Goal: Information Seeking & Learning: Check status

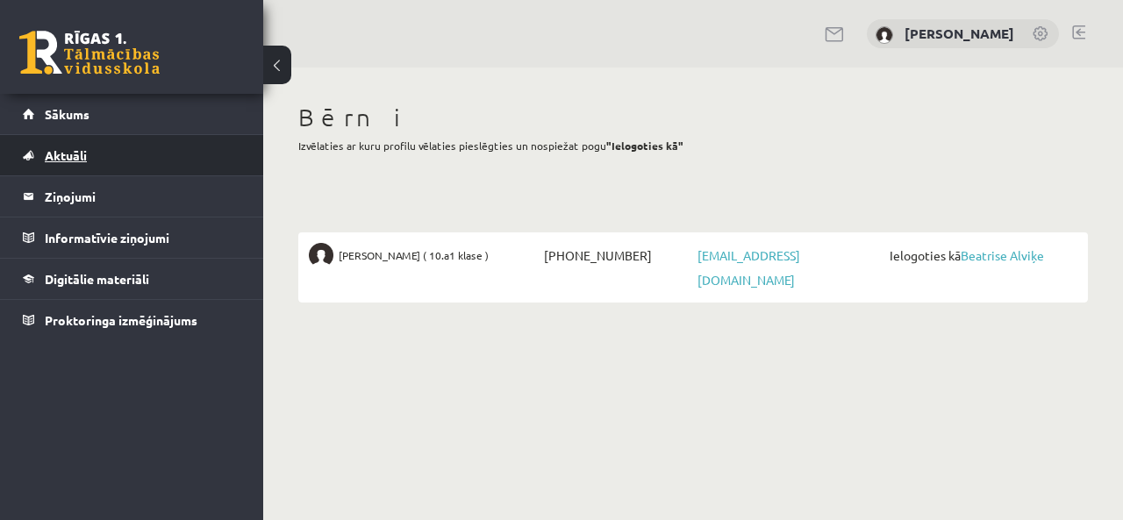
click at [68, 155] on span "Aktuāli" at bounding box center [66, 155] width 42 height 16
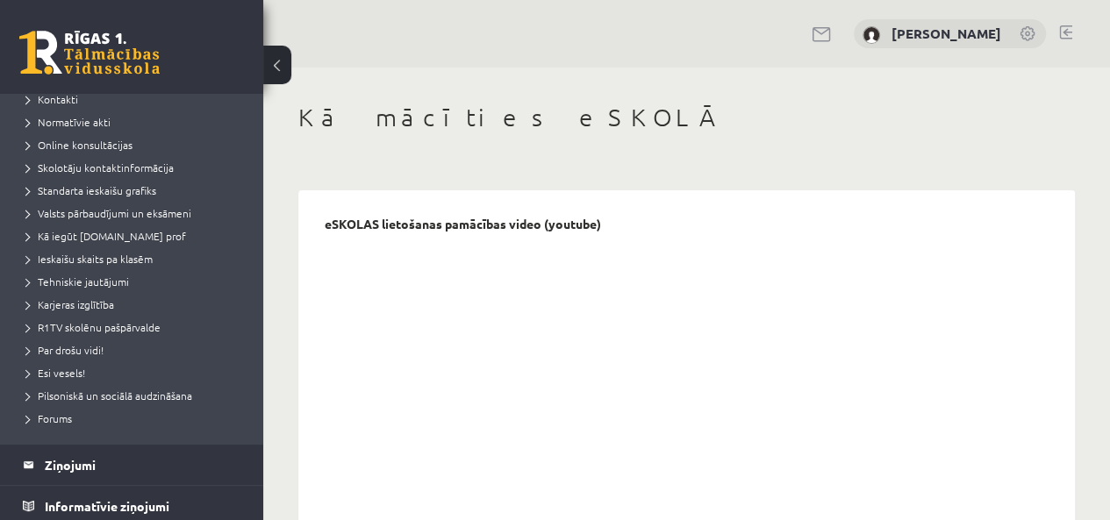
scroll to position [88, 0]
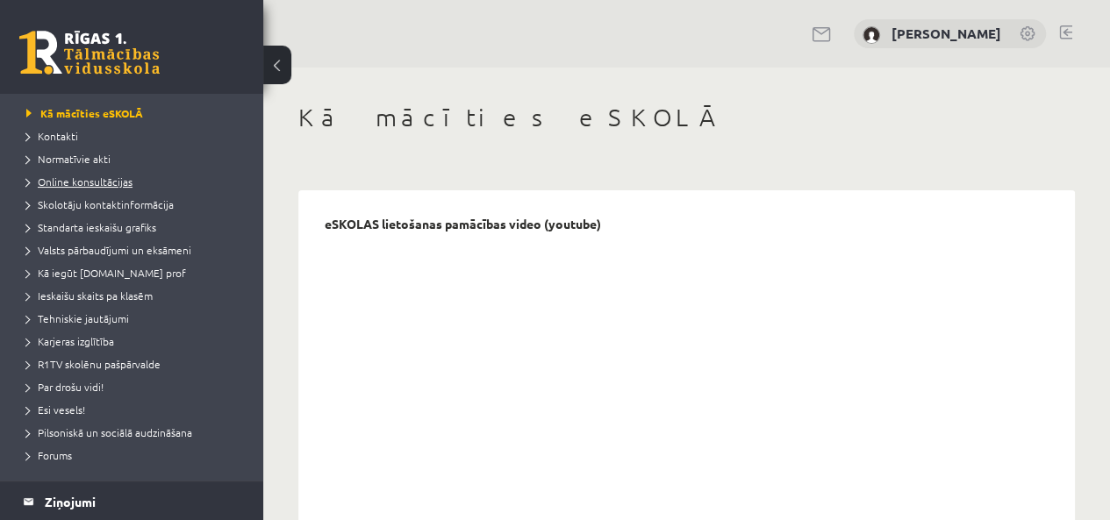
click at [96, 182] on span "Online konsultācijas" at bounding box center [79, 182] width 106 height 14
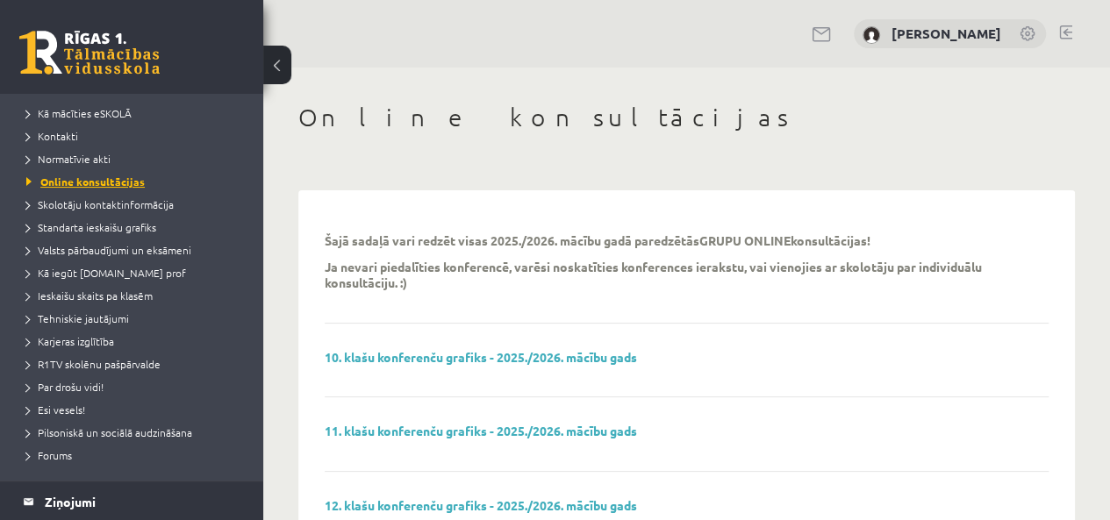
scroll to position [175, 0]
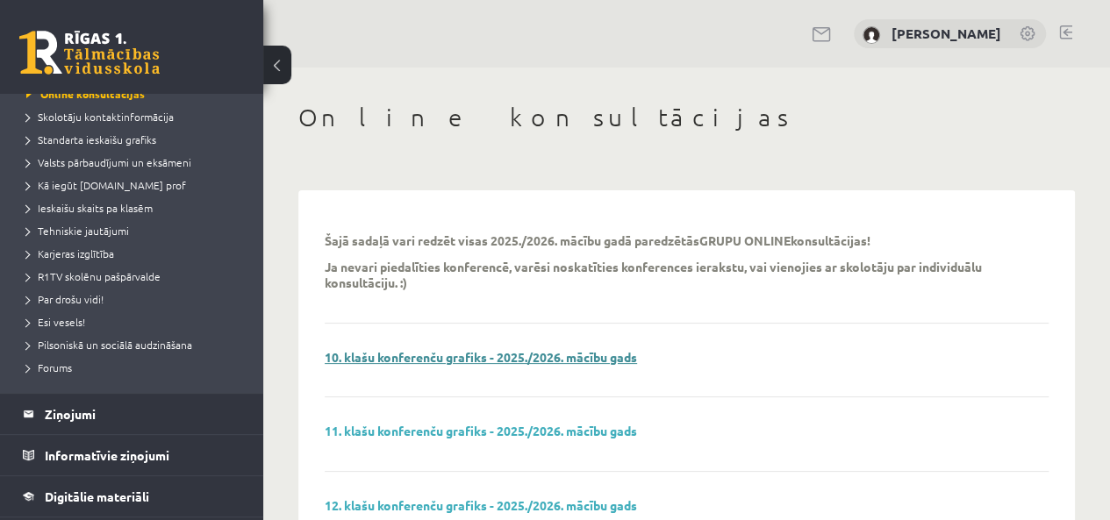
click at [410, 352] on link "10. klašu konferenču grafiks - 2025./2026. mācību gads" at bounding box center [481, 357] width 312 height 16
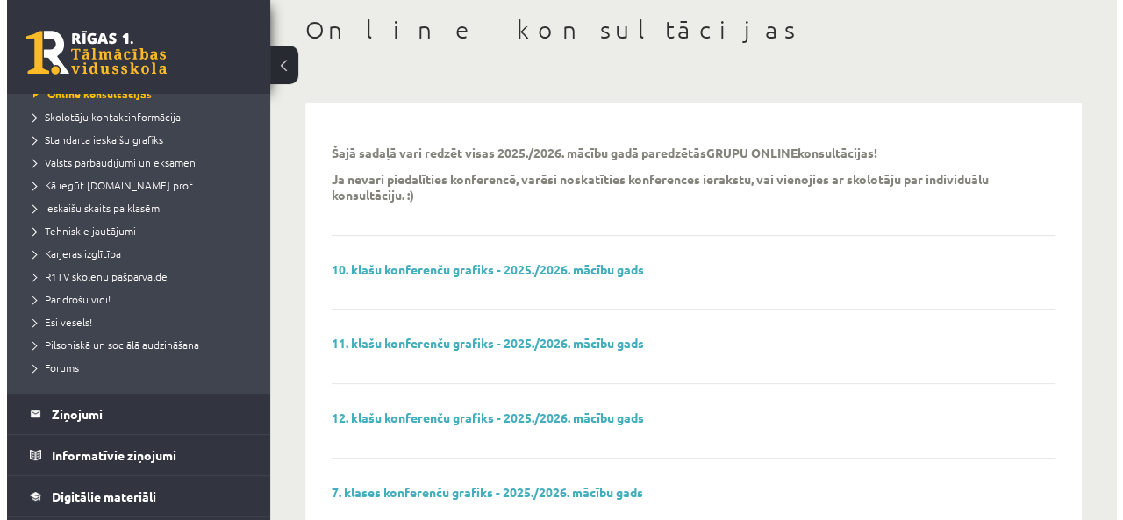
scroll to position [0, 0]
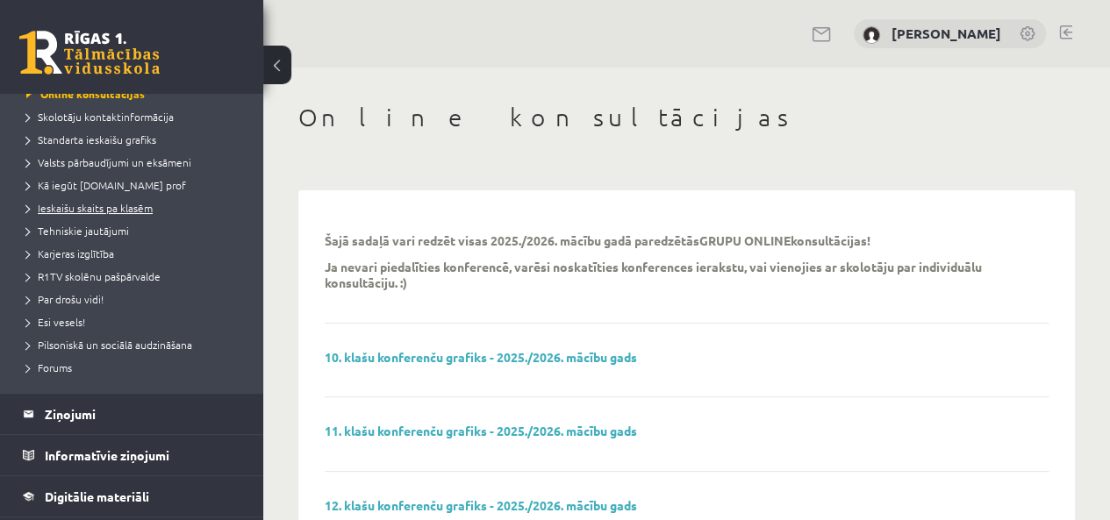
click at [84, 208] on span "Ieskaišu skaits pa klasēm" at bounding box center [89, 208] width 126 height 14
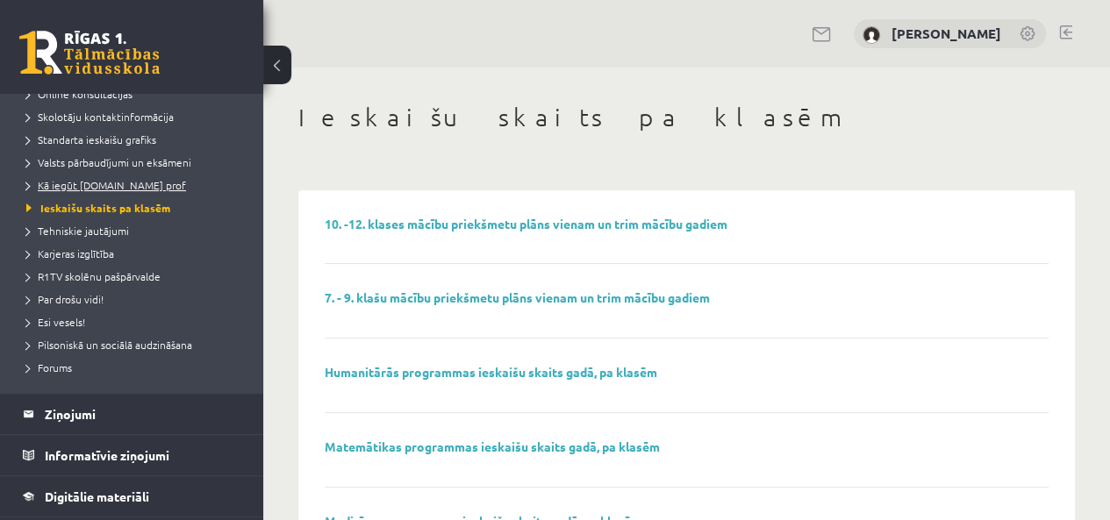
click at [95, 183] on span "Kā iegūt [DOMAIN_NAME] prof" at bounding box center [106, 185] width 160 height 14
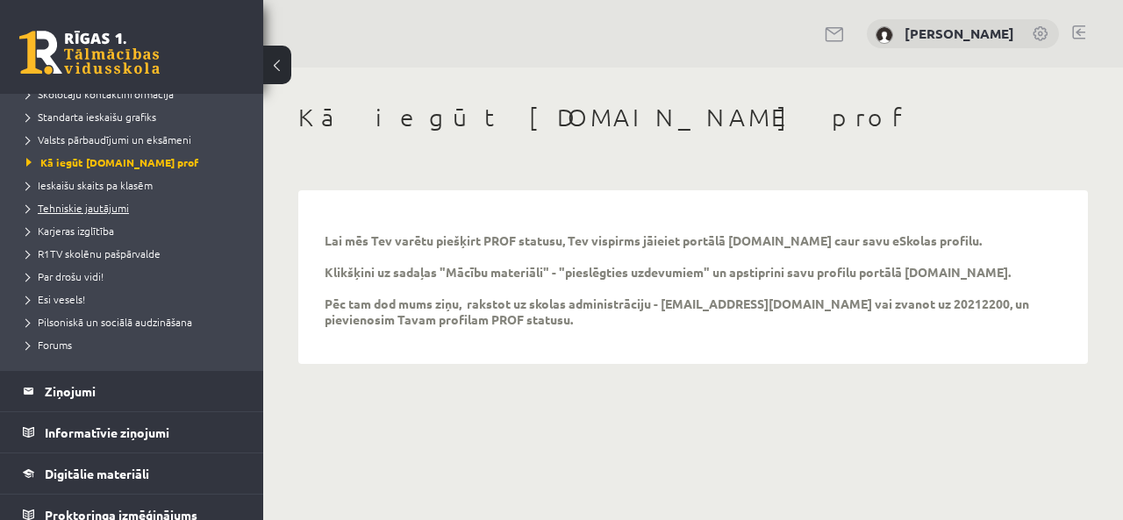
scroll to position [211, 0]
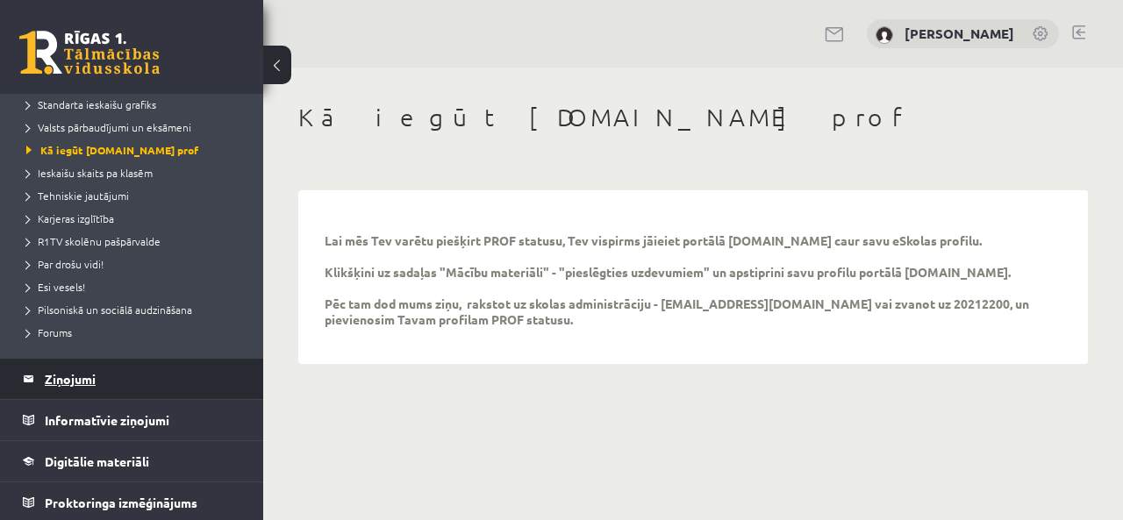
click at [82, 373] on legend "Ziņojumi 0" at bounding box center [143, 379] width 197 height 40
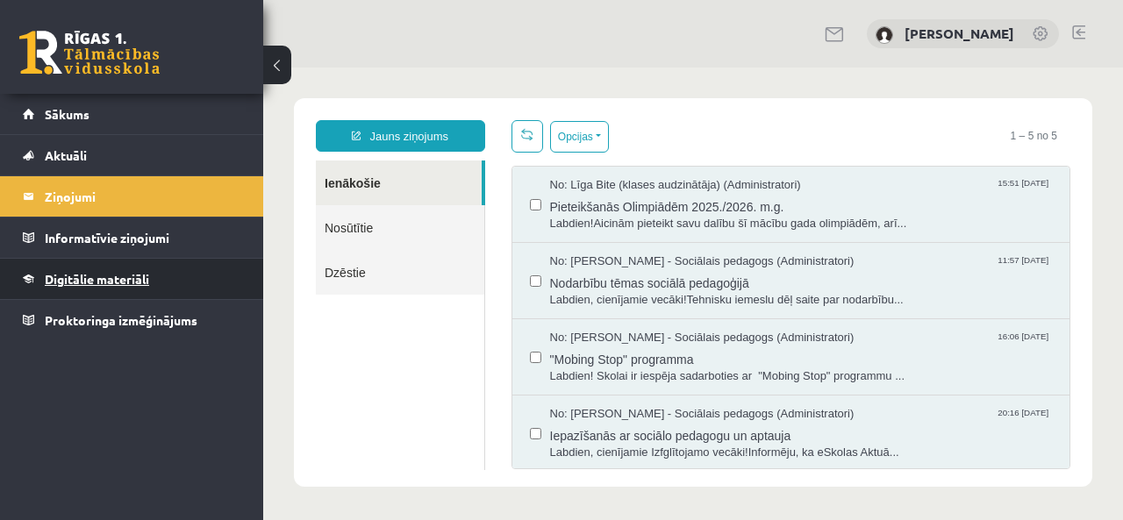
click at [74, 275] on span "Digitālie materiāli" at bounding box center [97, 279] width 104 height 16
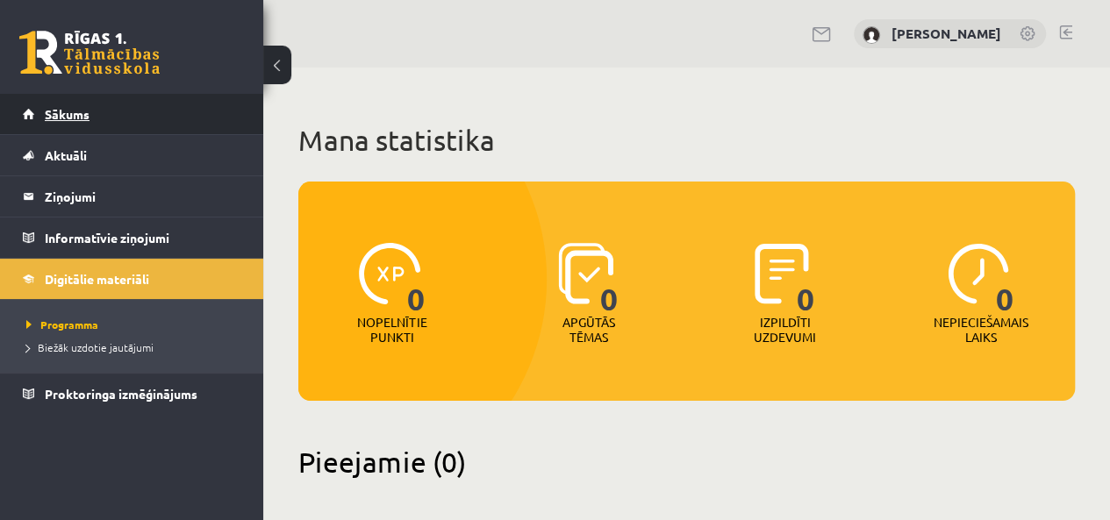
click at [54, 114] on span "Sākums" at bounding box center [67, 114] width 45 height 16
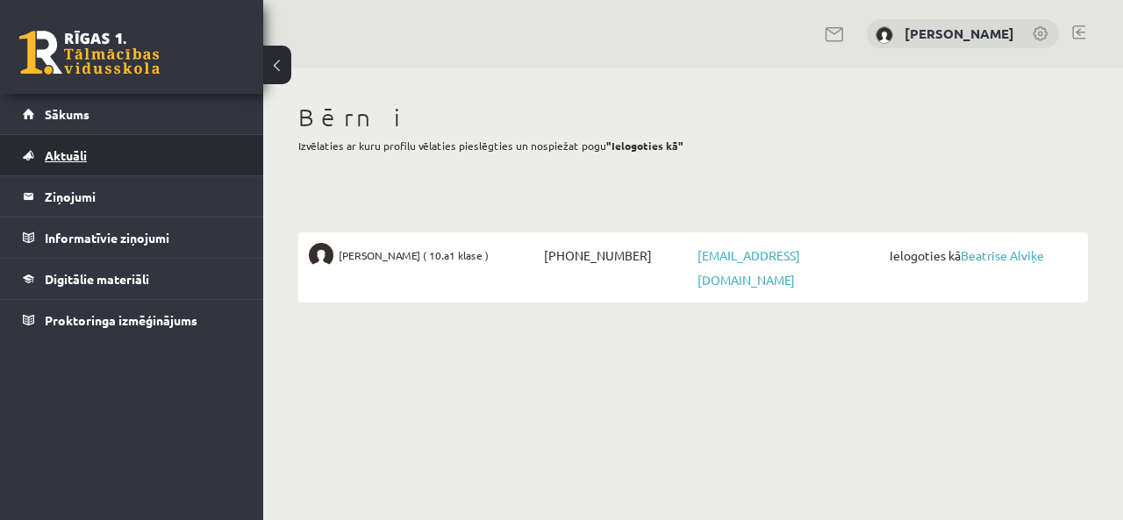
click at [58, 152] on span "Aktuāli" at bounding box center [66, 155] width 42 height 16
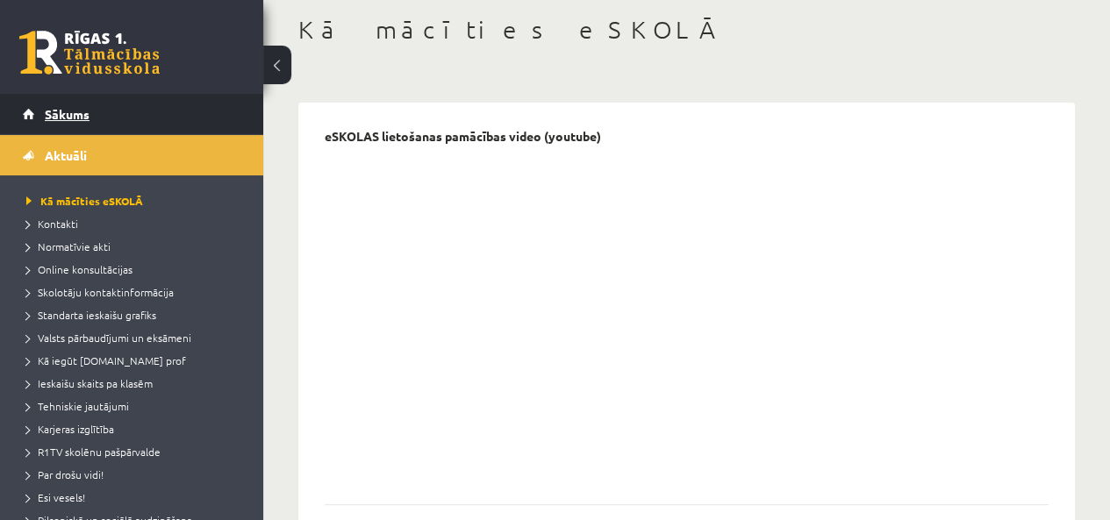
click at [63, 105] on link "Sākums" at bounding box center [132, 114] width 218 height 40
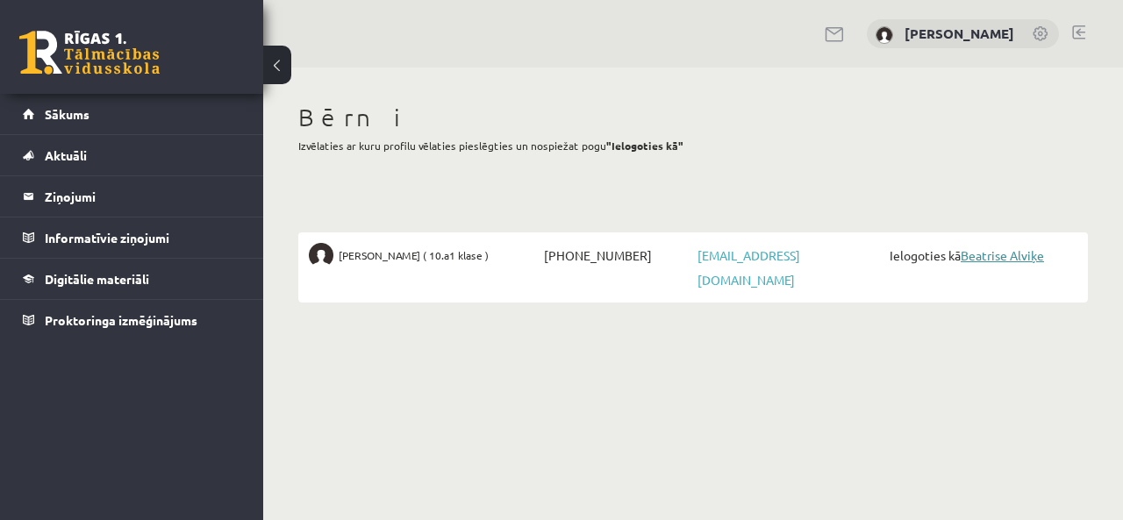
click at [1004, 257] on link "Beatrise Alviķe" at bounding box center [1002, 255] width 83 height 16
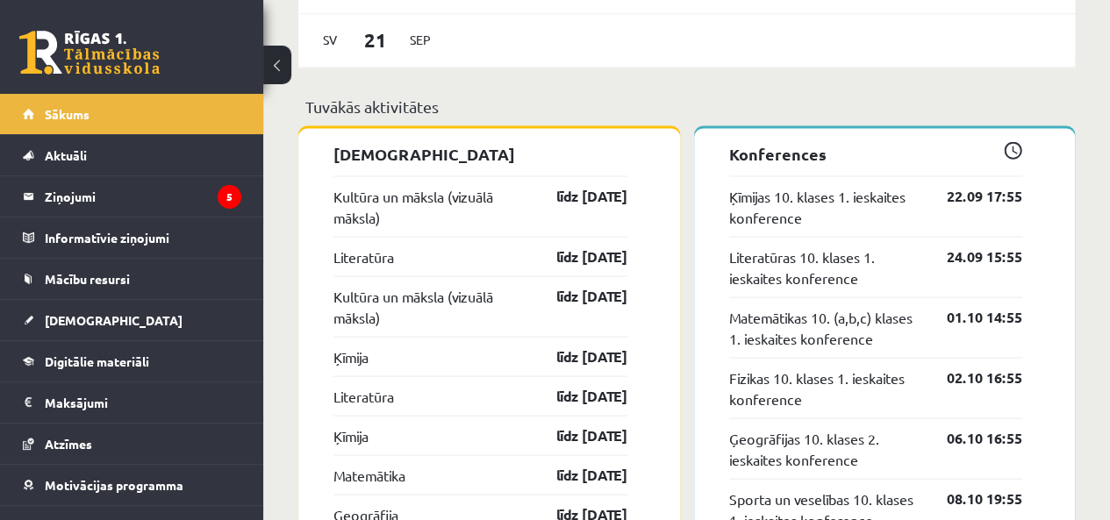
scroll to position [1579, 0]
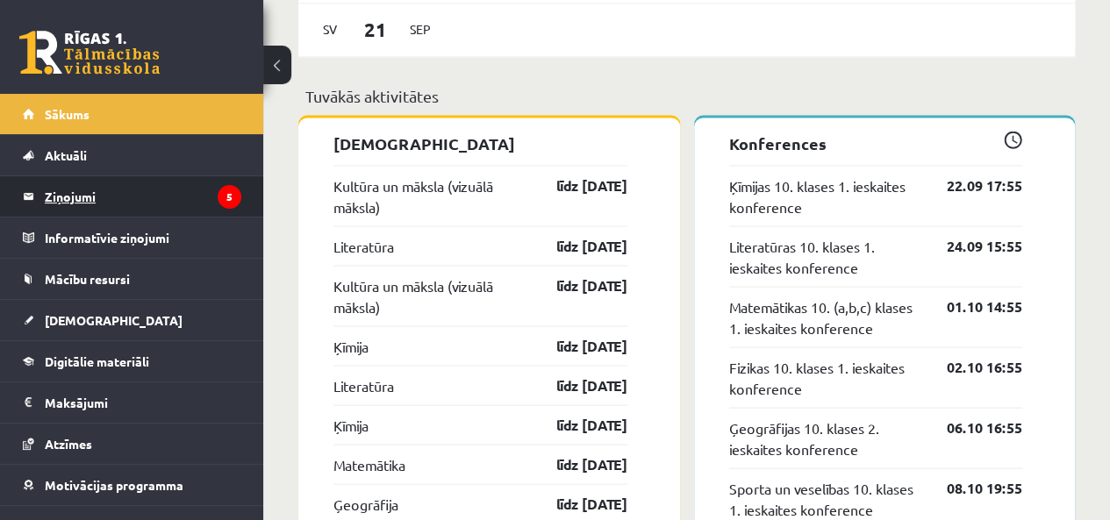
click at [56, 203] on legend "Ziņojumi 5" at bounding box center [143, 196] width 197 height 40
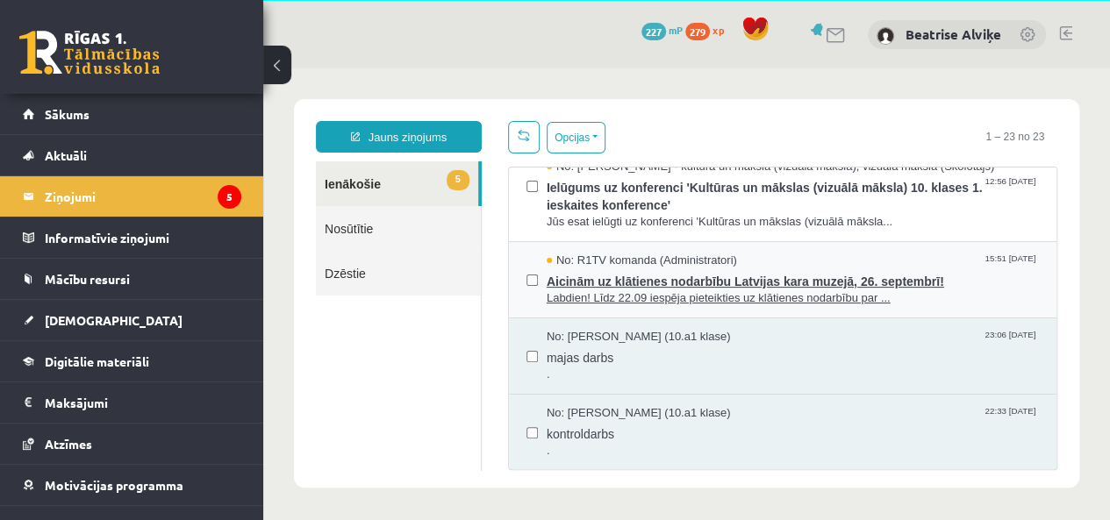
scroll to position [351, 0]
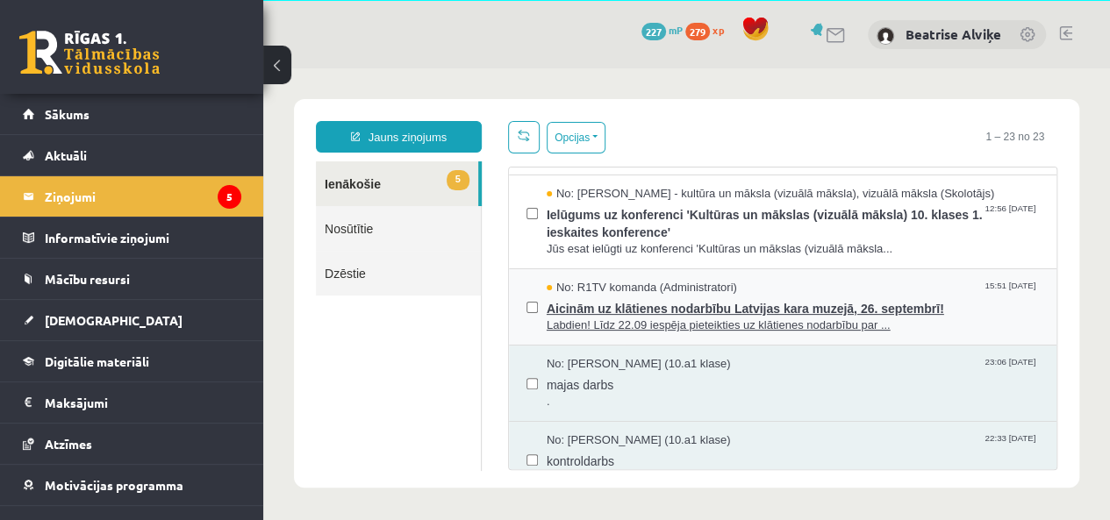
click at [654, 303] on span "Aicinām uz klātienes nodarbību Latvijas kara muzejā, 26. septembrī!" at bounding box center [793, 307] width 492 height 22
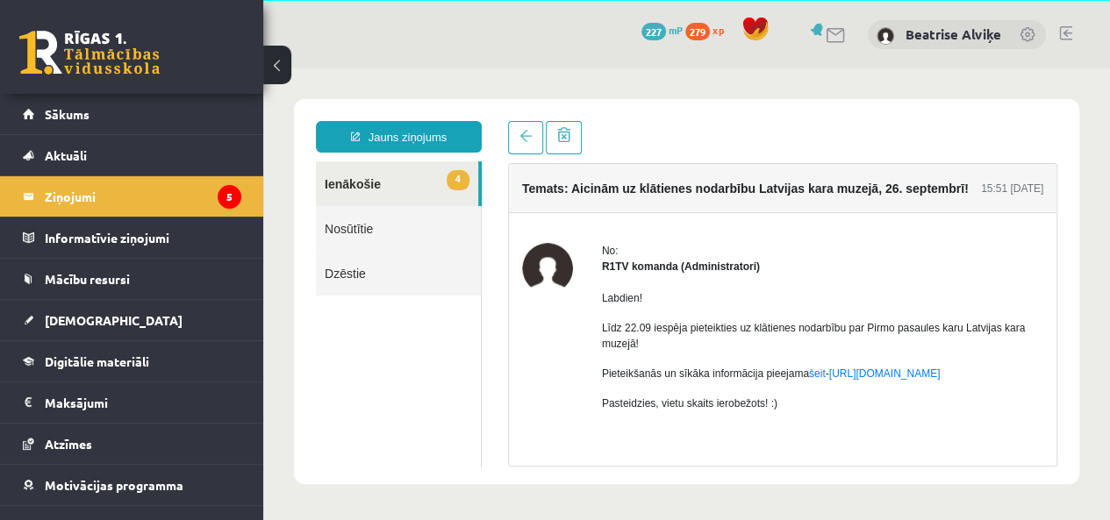
scroll to position [0, 0]
click at [84, 211] on legend "Ziņojumi 5" at bounding box center [143, 196] width 197 height 40
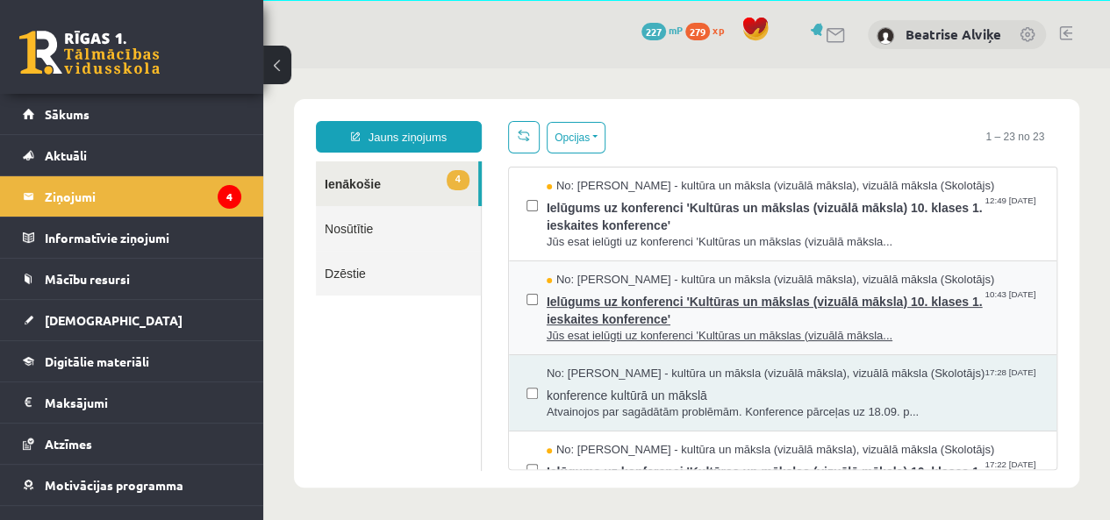
click at [697, 305] on span "Ielūgums uz konferenci 'Kultūras un mākslas (vizuālā māksla) 10. klases 1. iesk…" at bounding box center [793, 308] width 492 height 39
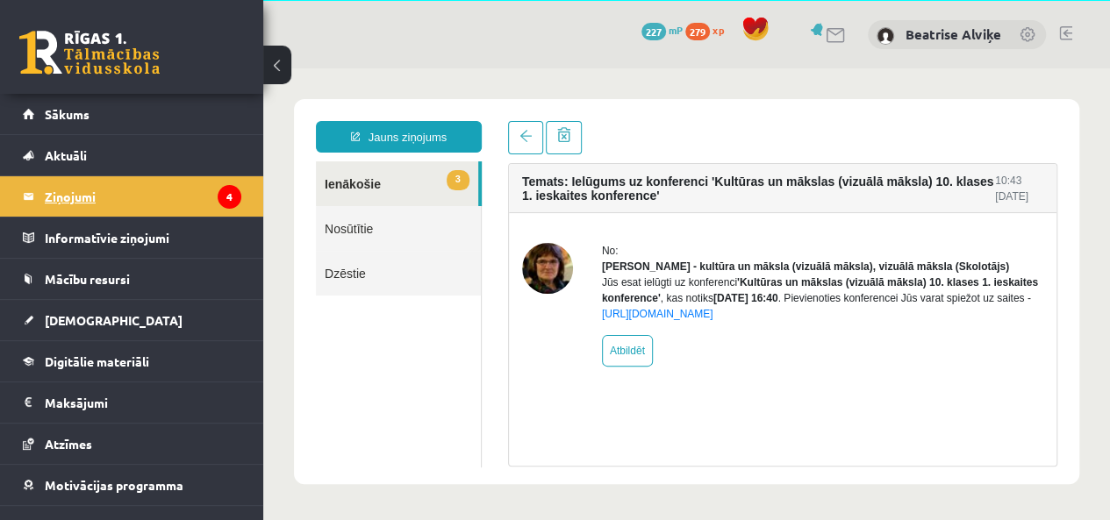
click at [78, 189] on legend "Ziņojumi 4" at bounding box center [143, 196] width 197 height 40
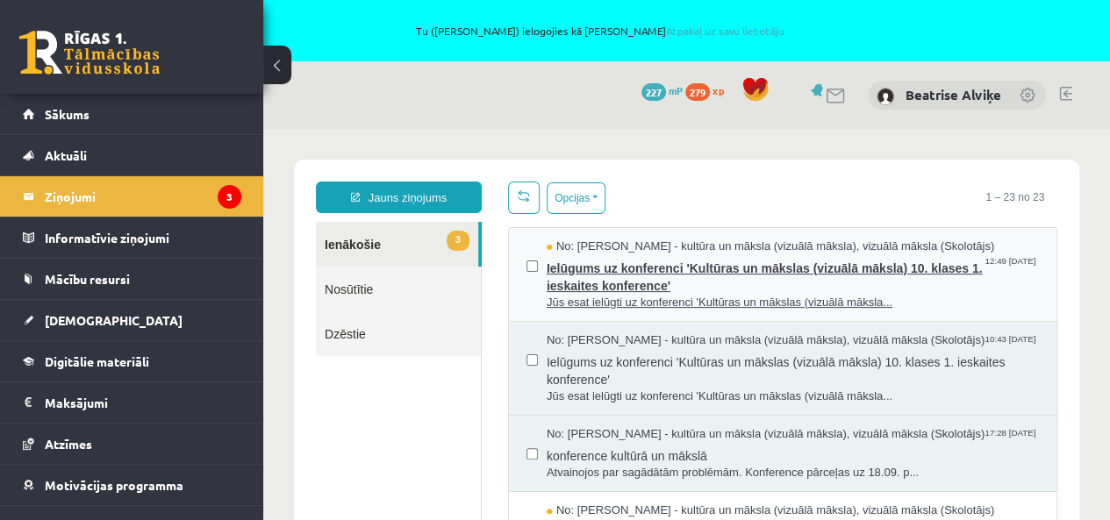
click at [676, 270] on span "Ielūgums uz konferenci 'Kultūras un mākslas (vizuālā māksla) 10. klases 1. iesk…" at bounding box center [793, 274] width 492 height 39
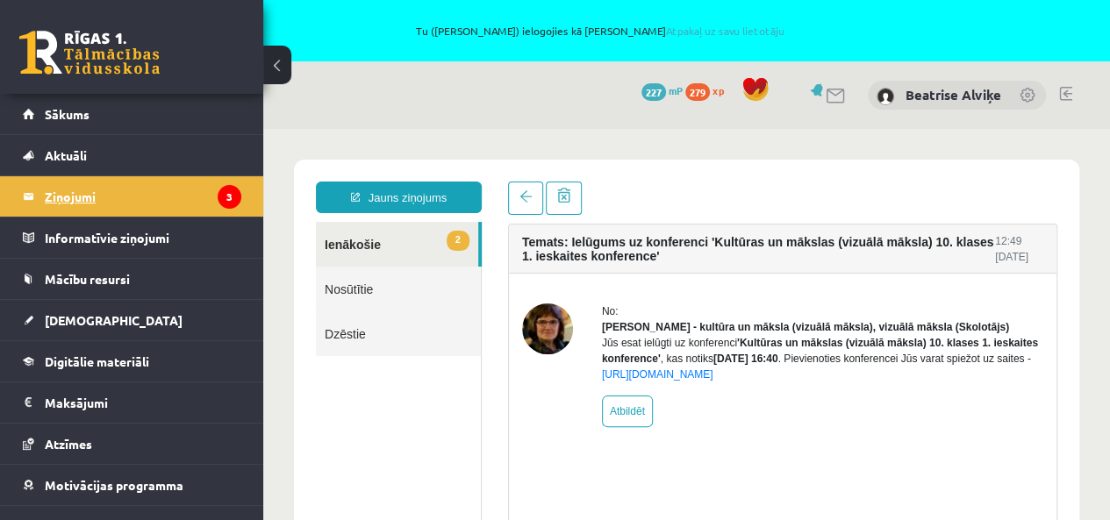
click at [79, 184] on legend "Ziņojumi 3" at bounding box center [143, 196] width 197 height 40
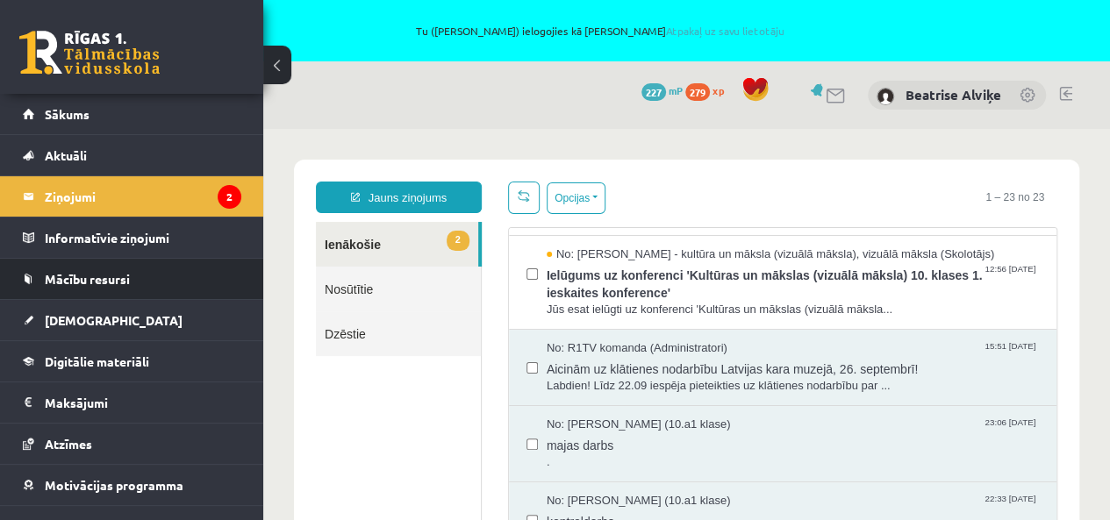
scroll to position [263, 0]
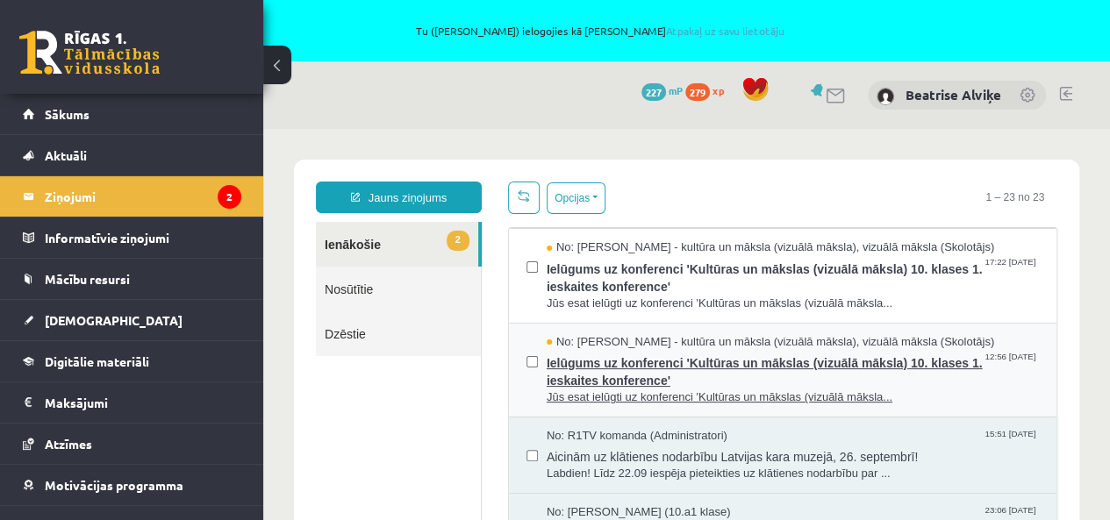
click at [677, 359] on span "Ielūgums uz konferenci 'Kultūras un mākslas (vizuālā māksla) 10. klases 1. iesk…" at bounding box center [793, 369] width 492 height 39
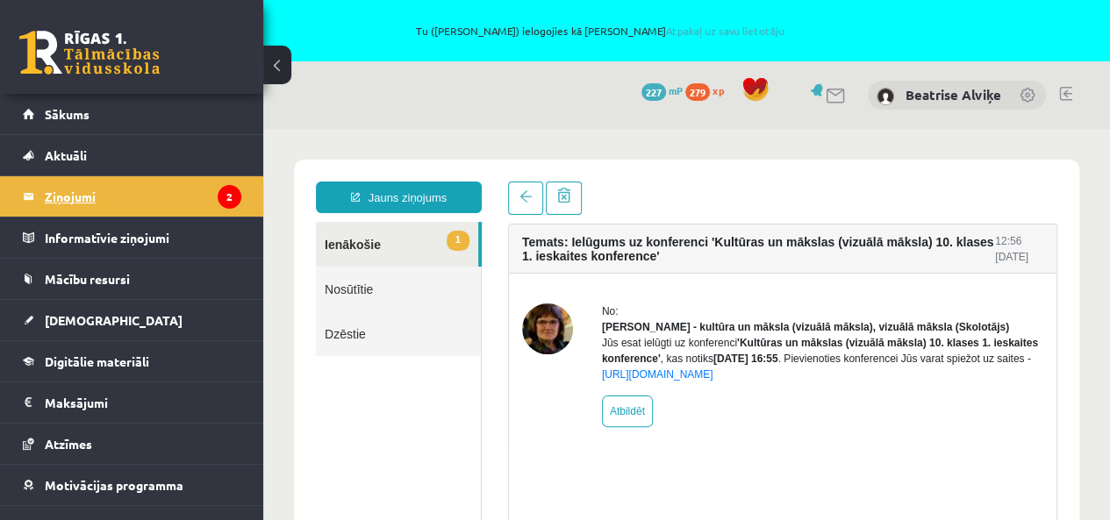
scroll to position [0, 0]
click at [60, 188] on legend "Ziņojumi 2" at bounding box center [143, 196] width 197 height 40
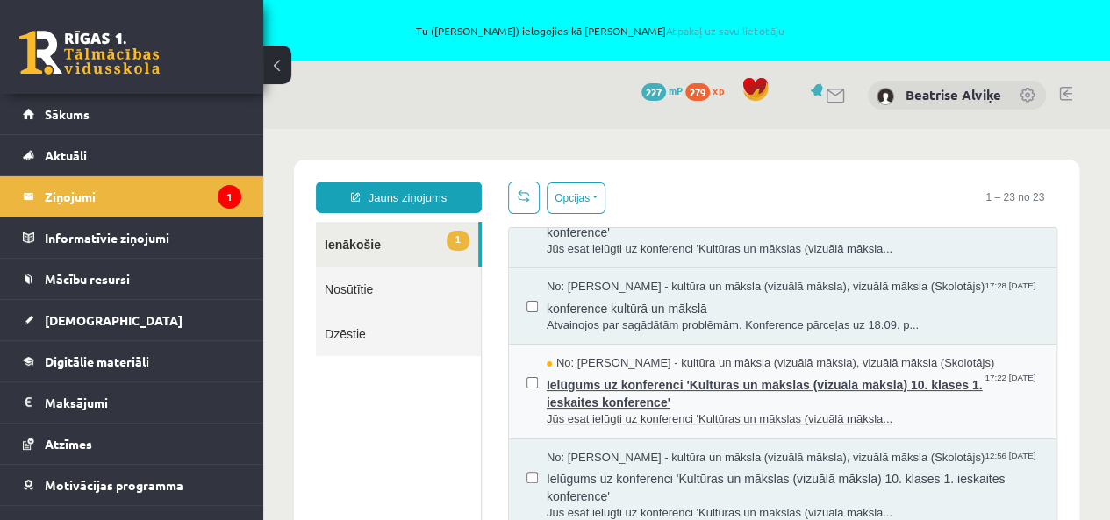
scroll to position [175, 0]
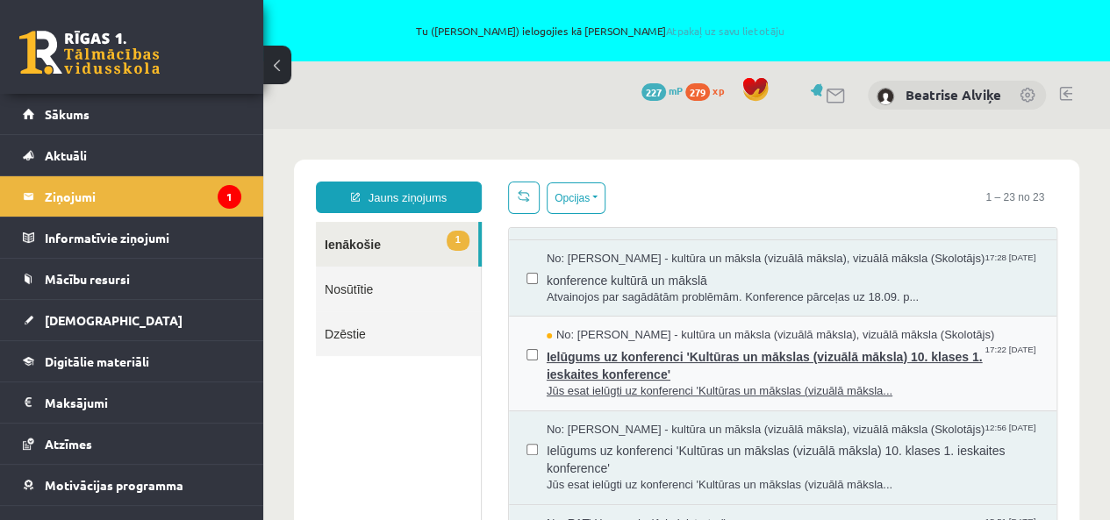
click at [620, 354] on span "Ielūgums uz konferenci 'Kultūras un mākslas (vizuālā māksla) 10. klases 1. iesk…" at bounding box center [793, 363] width 492 height 39
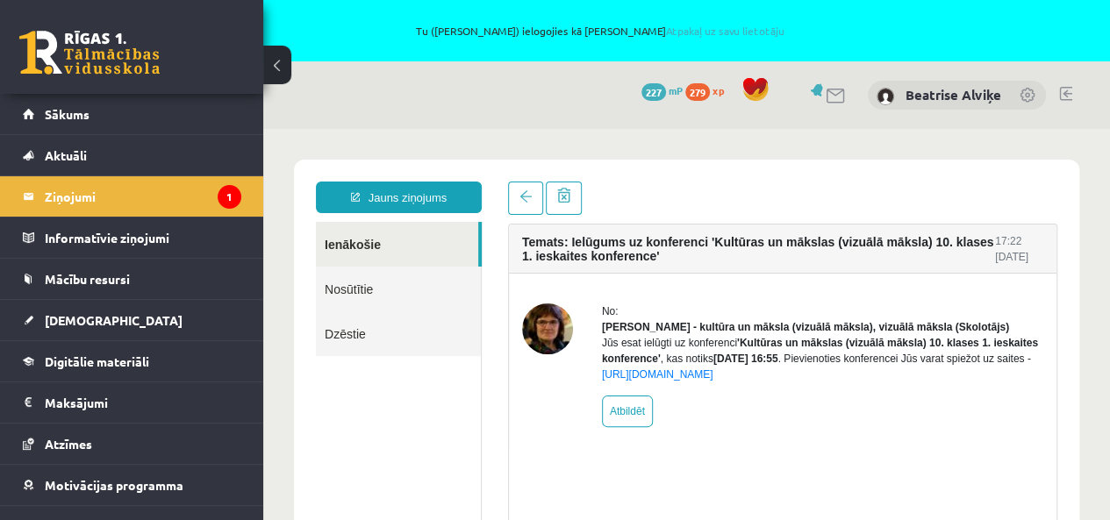
scroll to position [0, 0]
click at [71, 110] on span "Sākums" at bounding box center [67, 114] width 45 height 16
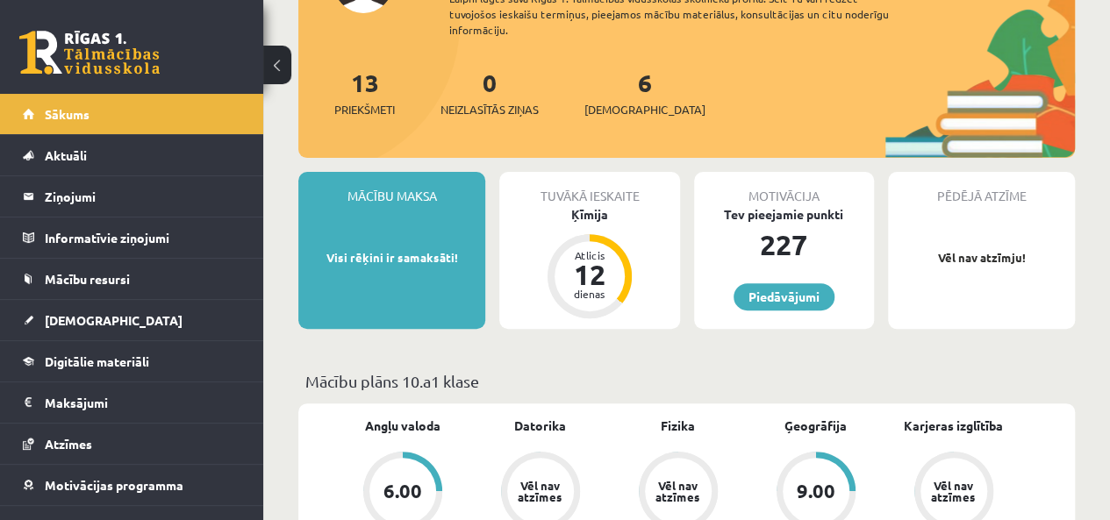
scroll to position [351, 0]
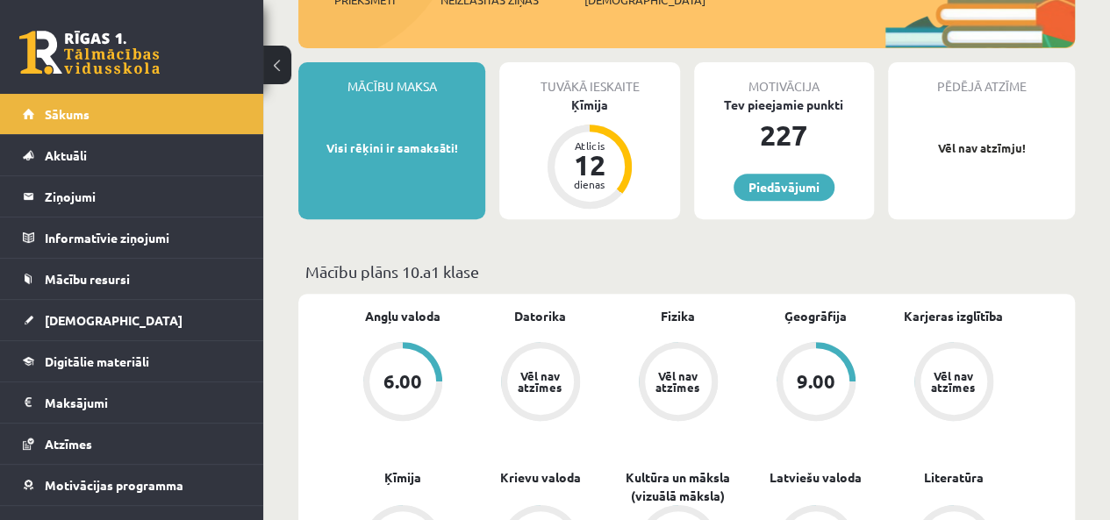
click at [407, 379] on div "6.00" at bounding box center [402, 381] width 39 height 19
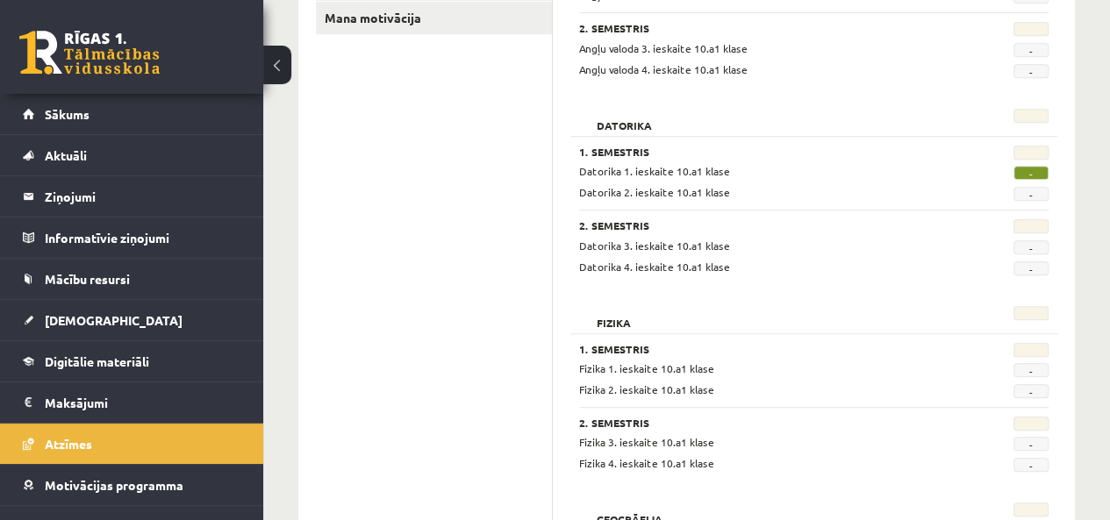
scroll to position [263, 0]
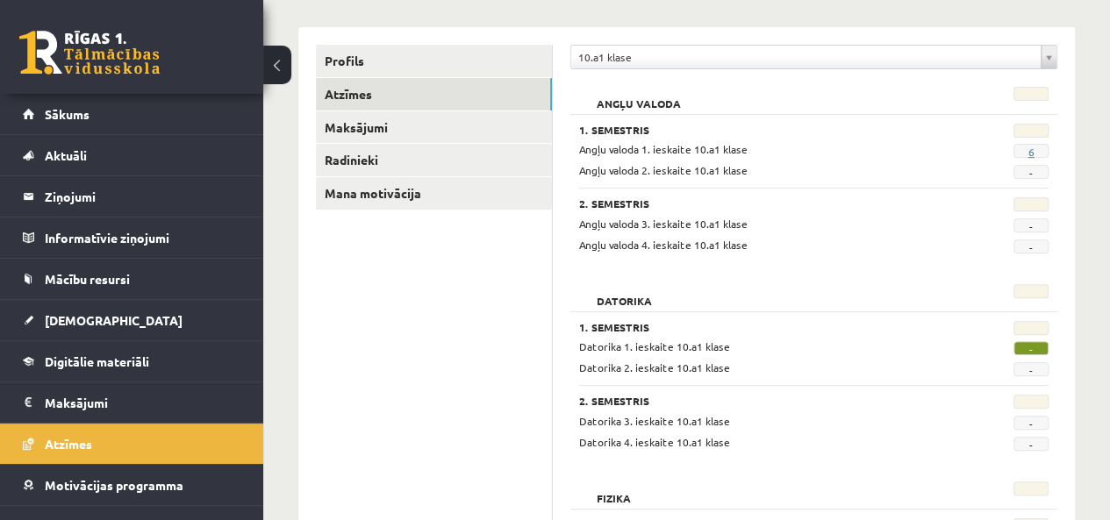
click at [1033, 152] on link "6" at bounding box center [1030, 152] width 6 height 14
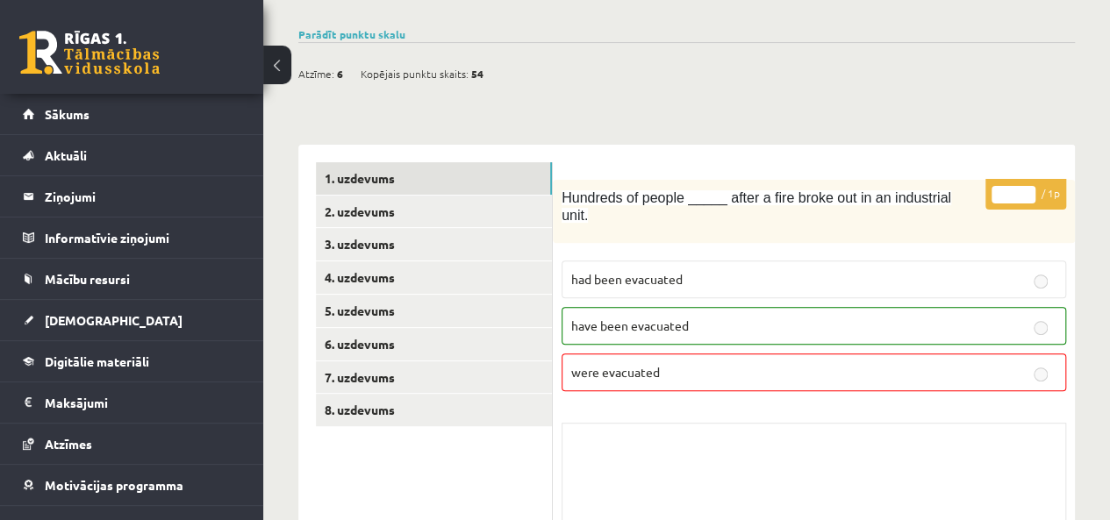
scroll to position [86, 0]
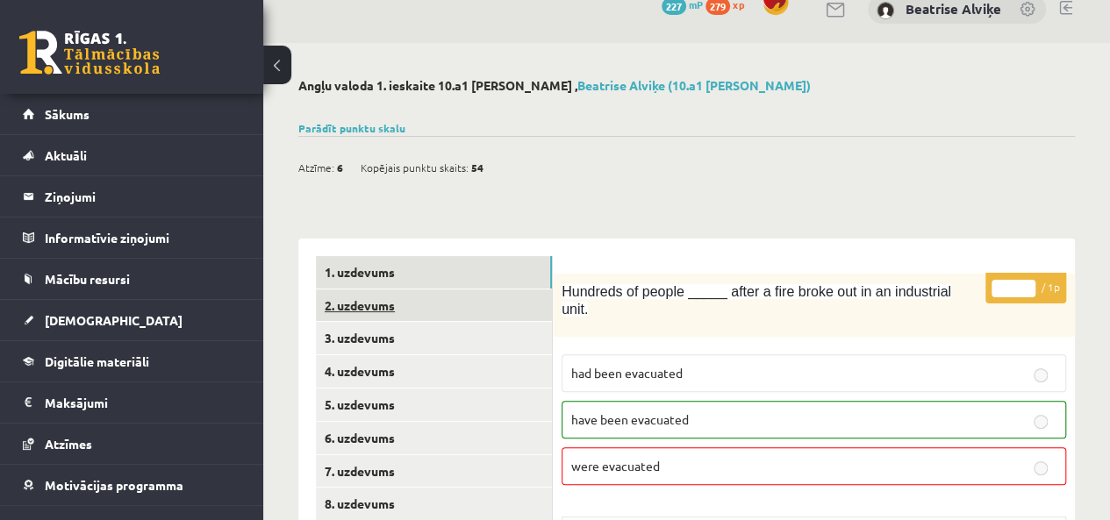
click at [379, 307] on link "2. uzdevums" at bounding box center [434, 305] width 236 height 32
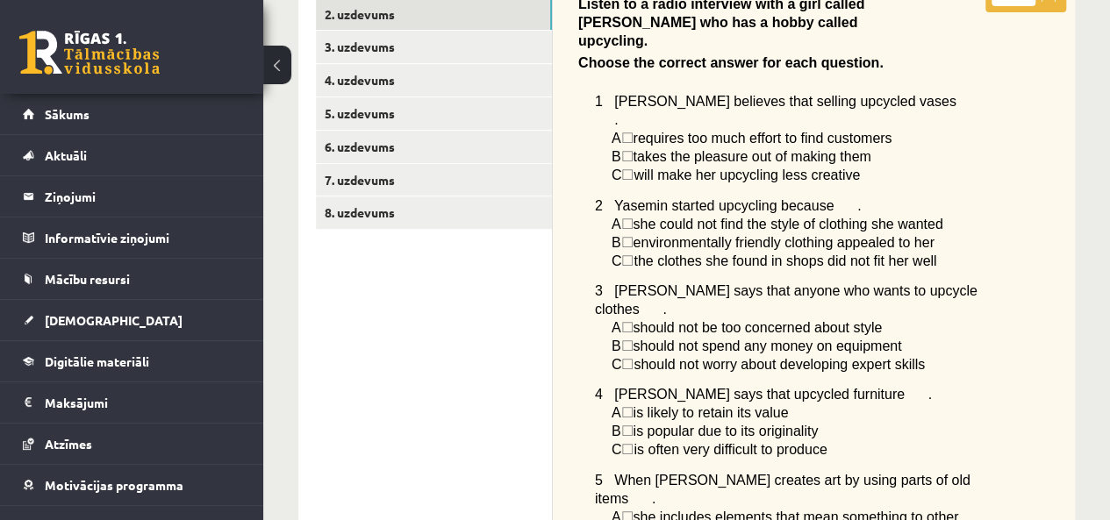
scroll to position [349, 0]
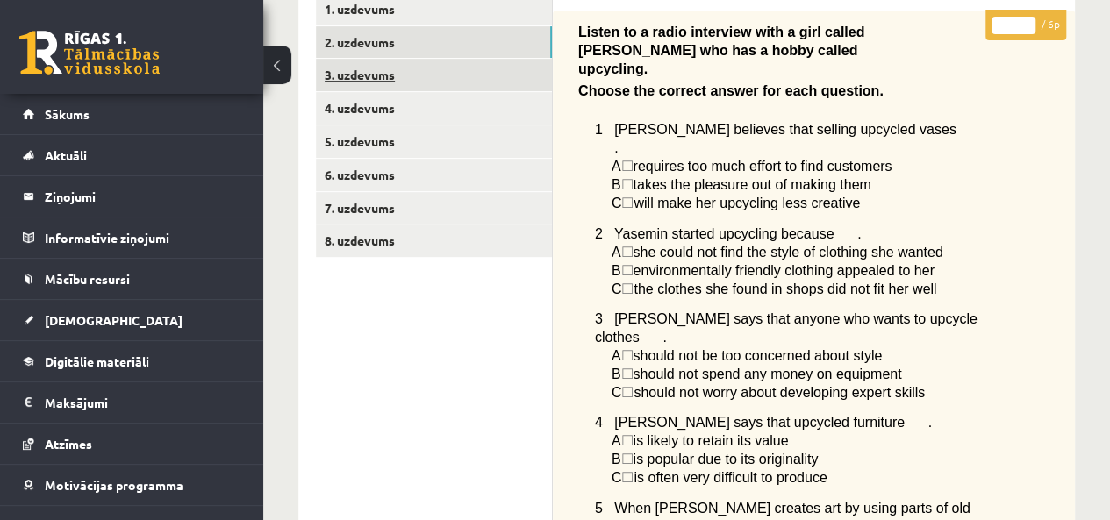
click at [393, 74] on link "3. uzdevums" at bounding box center [434, 75] width 236 height 32
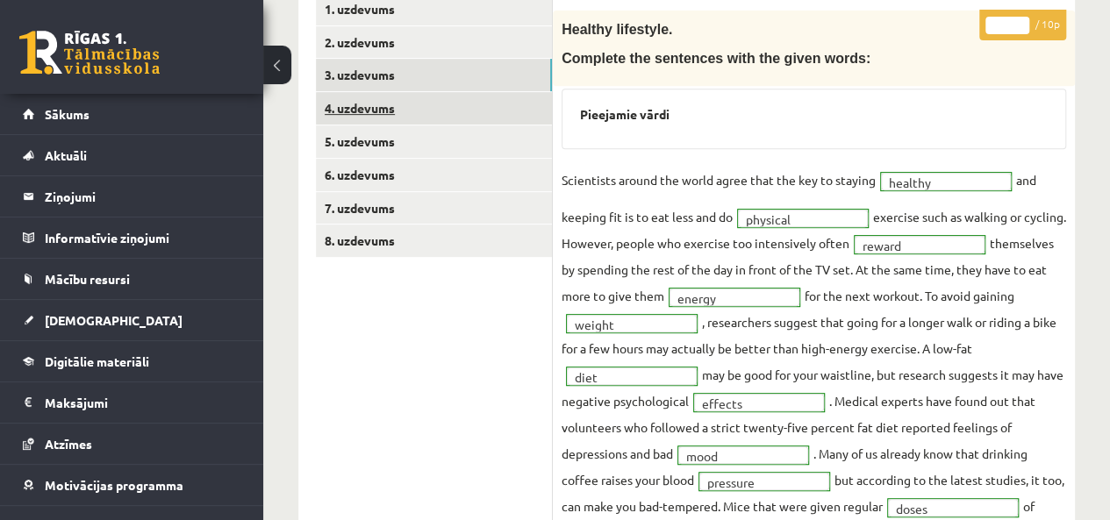
click at [358, 108] on link "4. uzdevums" at bounding box center [434, 108] width 236 height 32
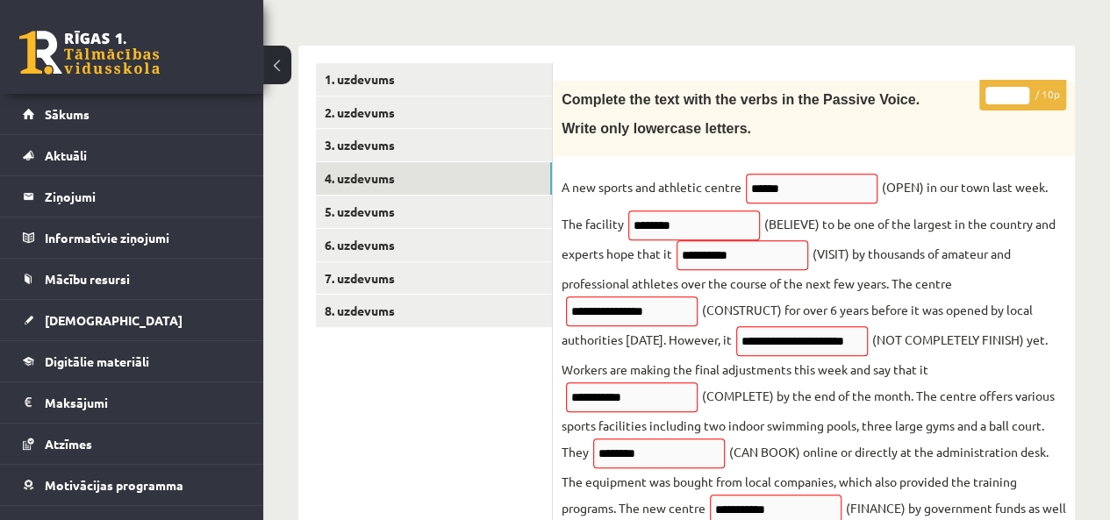
scroll to position [276, 0]
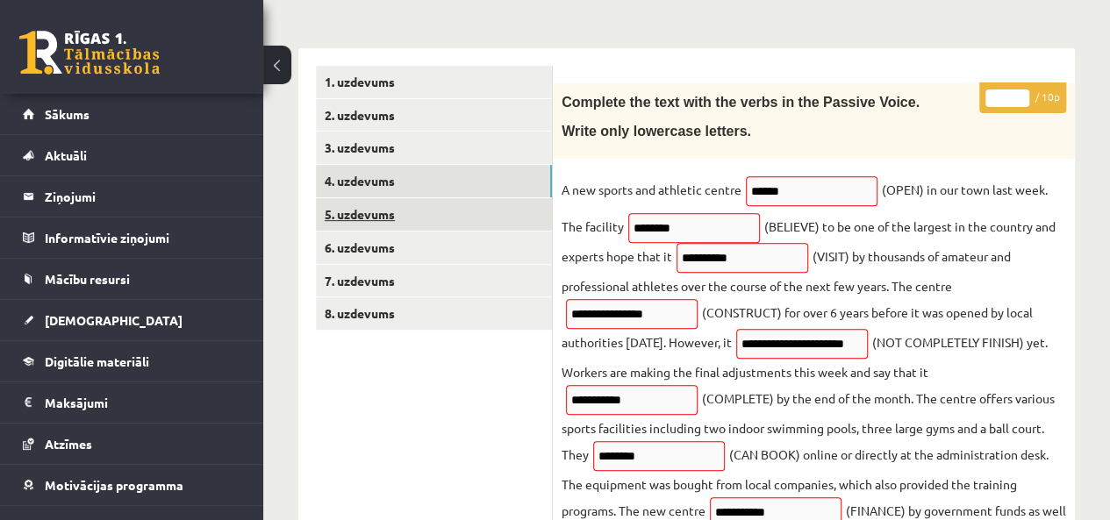
click at [381, 219] on link "5. uzdevums" at bounding box center [434, 214] width 236 height 32
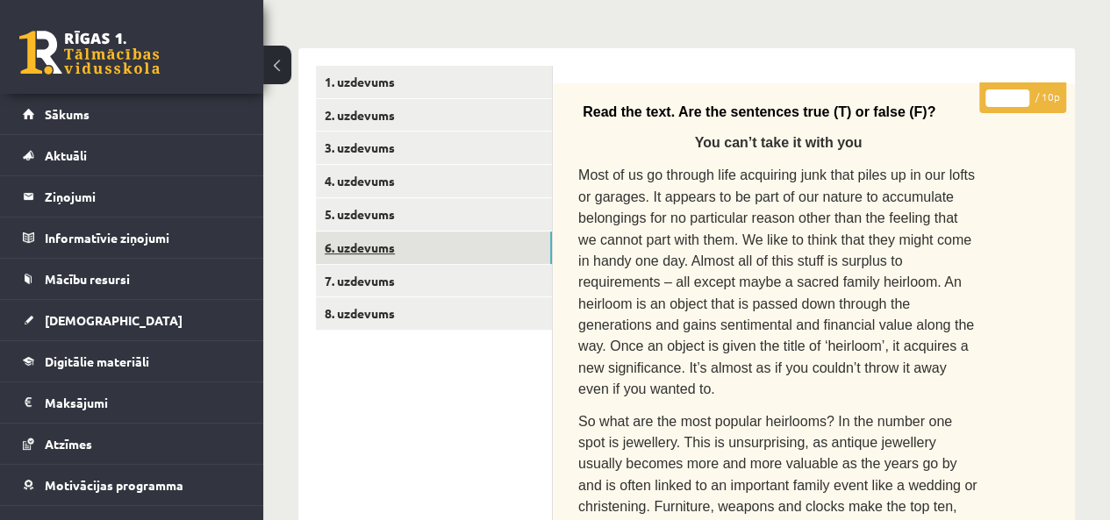
click at [370, 241] on link "6. uzdevums" at bounding box center [434, 248] width 236 height 32
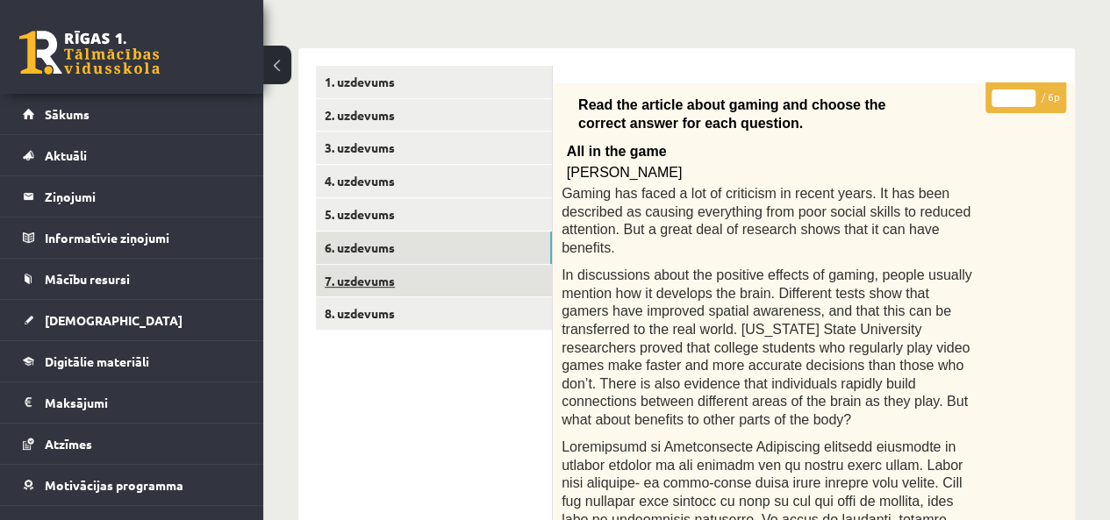
click at [368, 272] on link "7. uzdevums" at bounding box center [434, 281] width 236 height 32
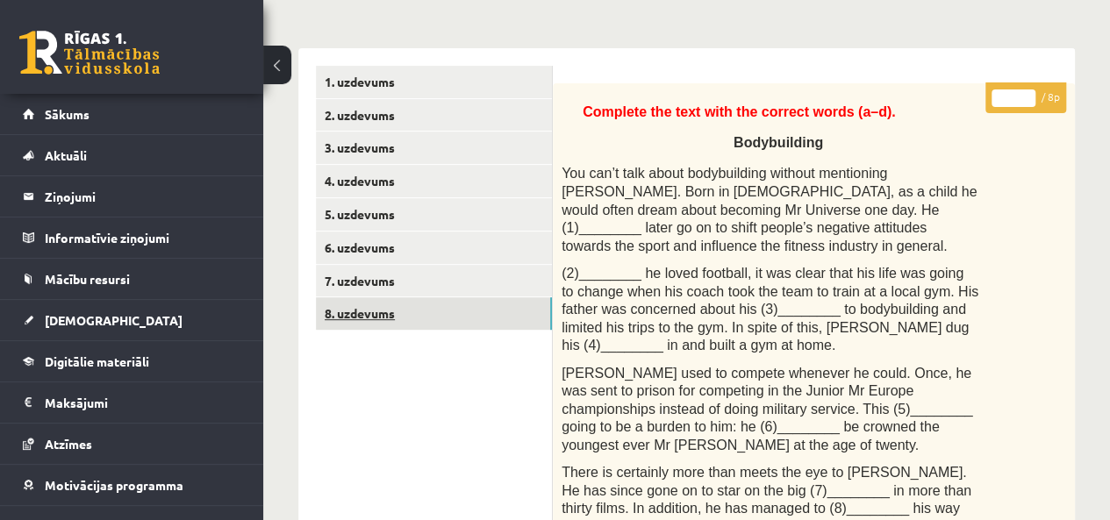
click at [353, 311] on link "8. uzdevums" at bounding box center [434, 313] width 236 height 32
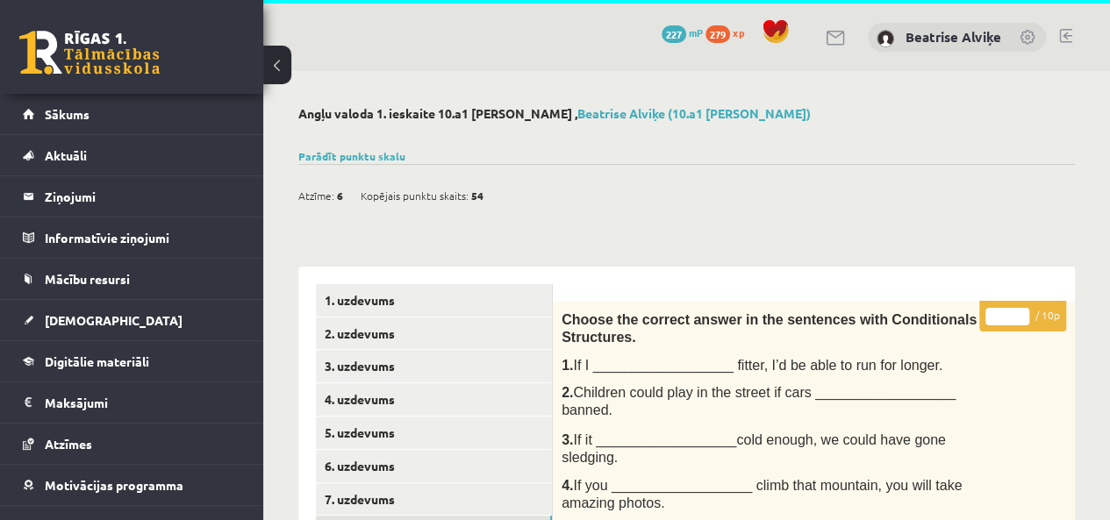
scroll to position [0, 0]
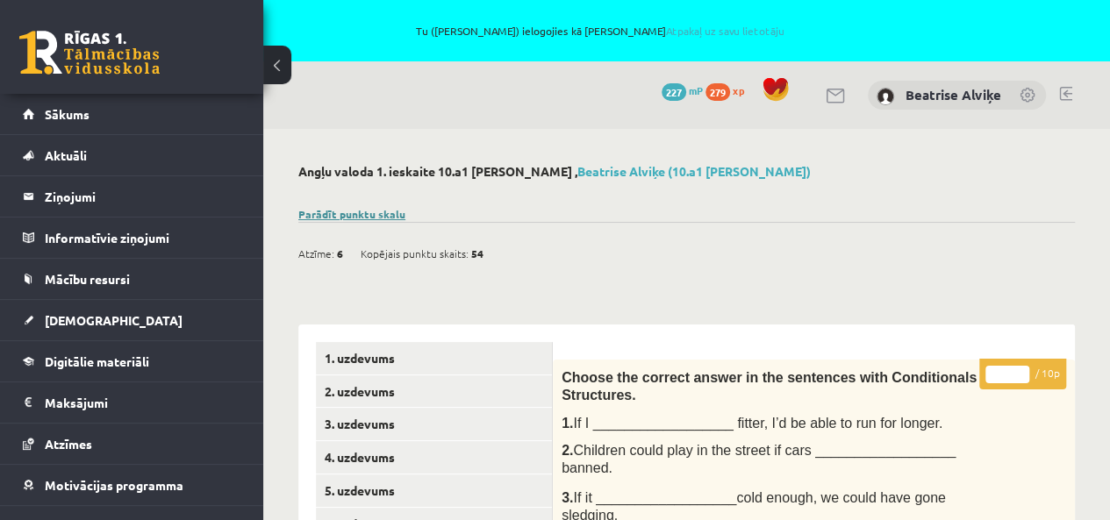
click at [379, 215] on link "Parādīt punktu skalu" at bounding box center [351, 214] width 107 height 14
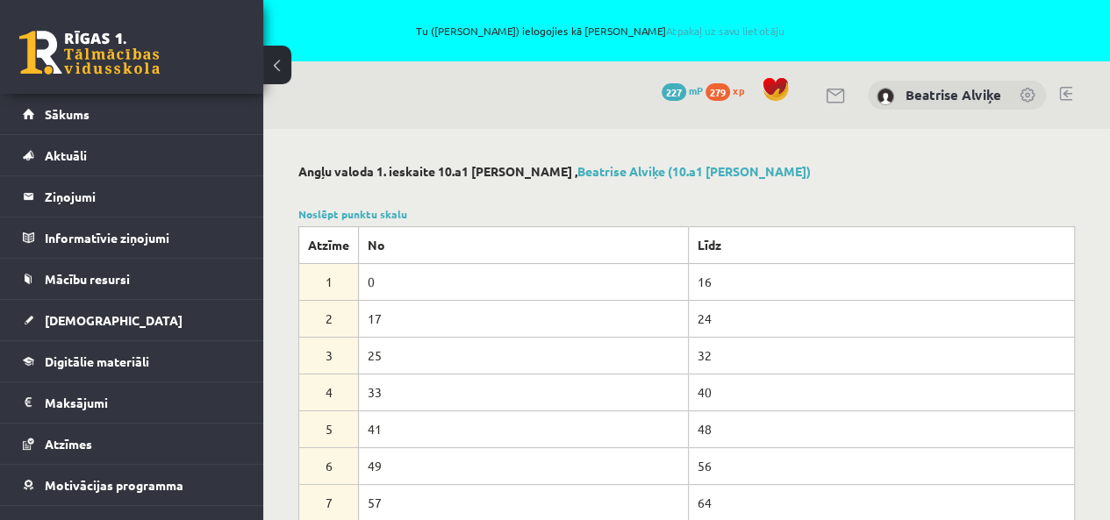
click at [76, 157] on span "Aktuāli" at bounding box center [66, 155] width 42 height 16
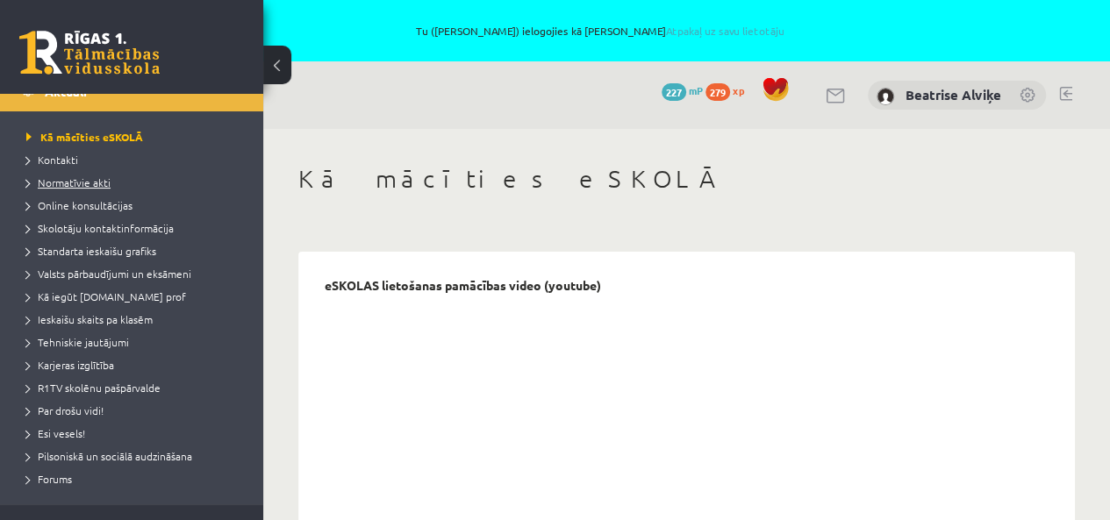
scroll to position [351, 0]
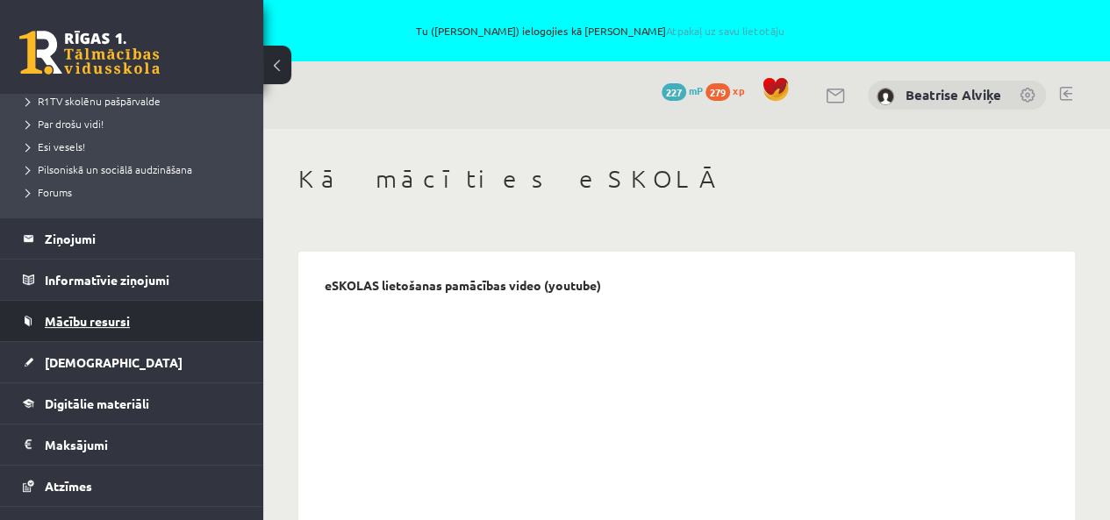
click at [95, 322] on span "Mācību resursi" at bounding box center [87, 321] width 85 height 16
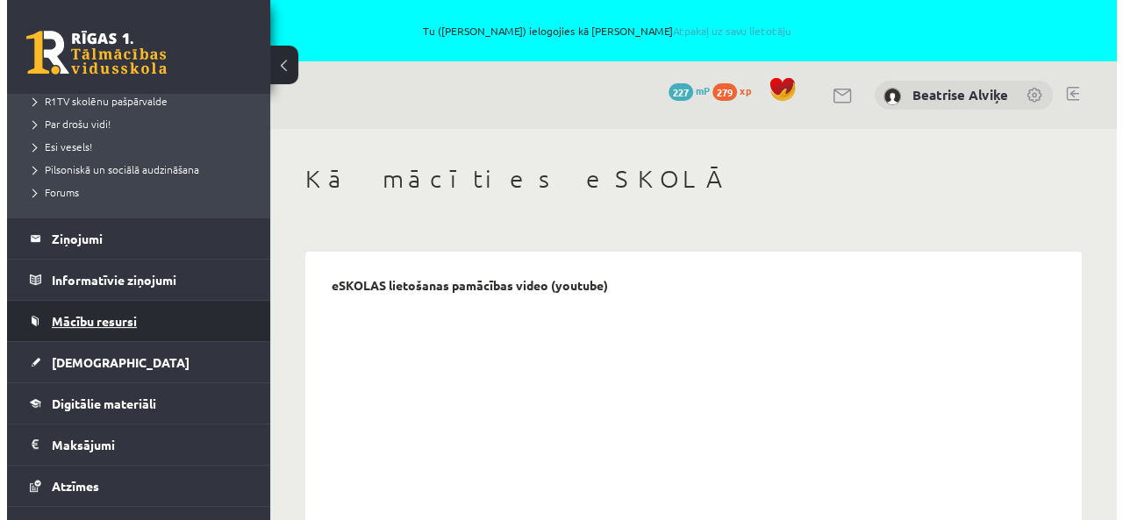
scroll to position [182, 0]
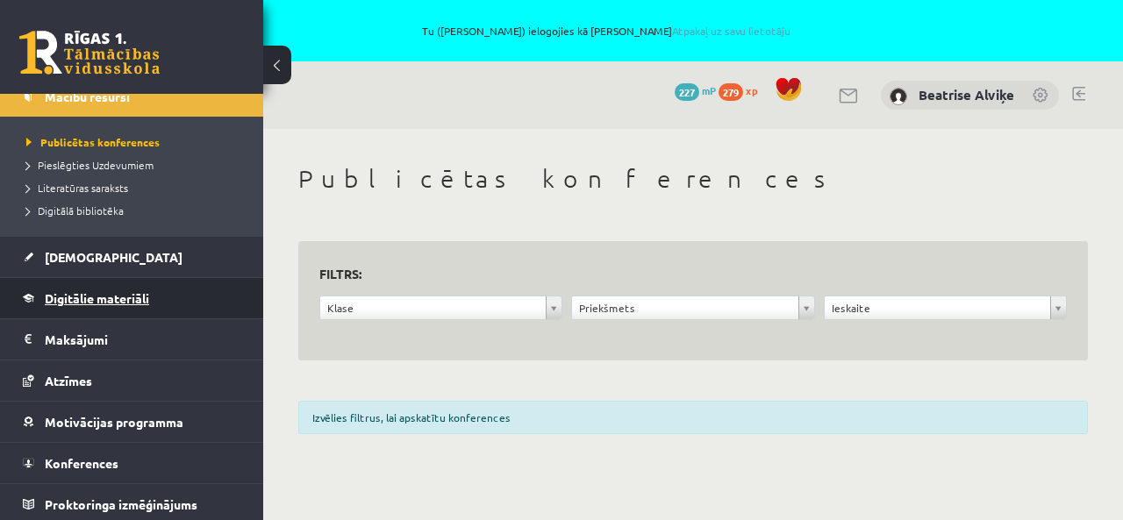
click at [132, 299] on span "Digitālie materiāli" at bounding box center [97, 298] width 104 height 16
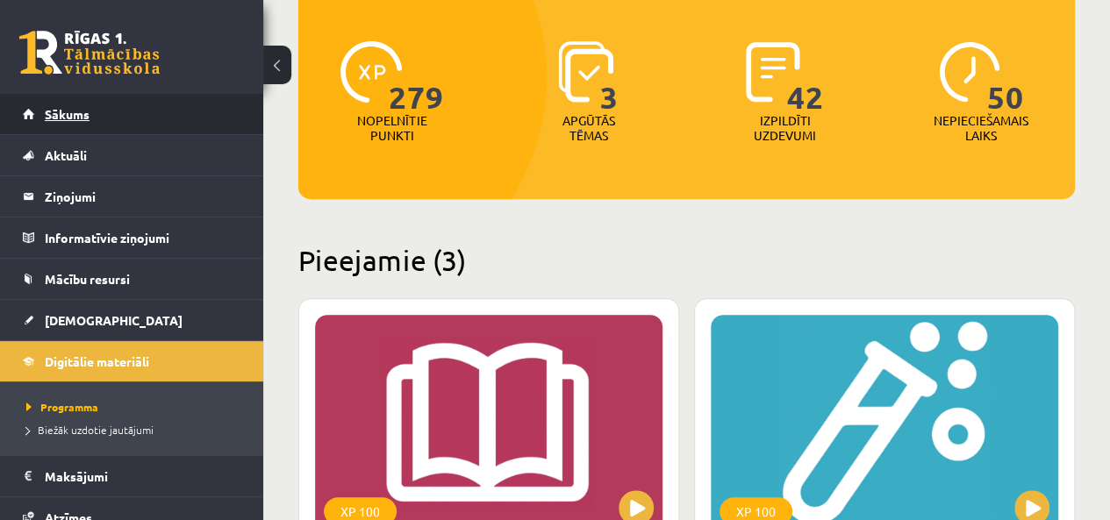
click at [68, 116] on span "Sākums" at bounding box center [67, 114] width 45 height 16
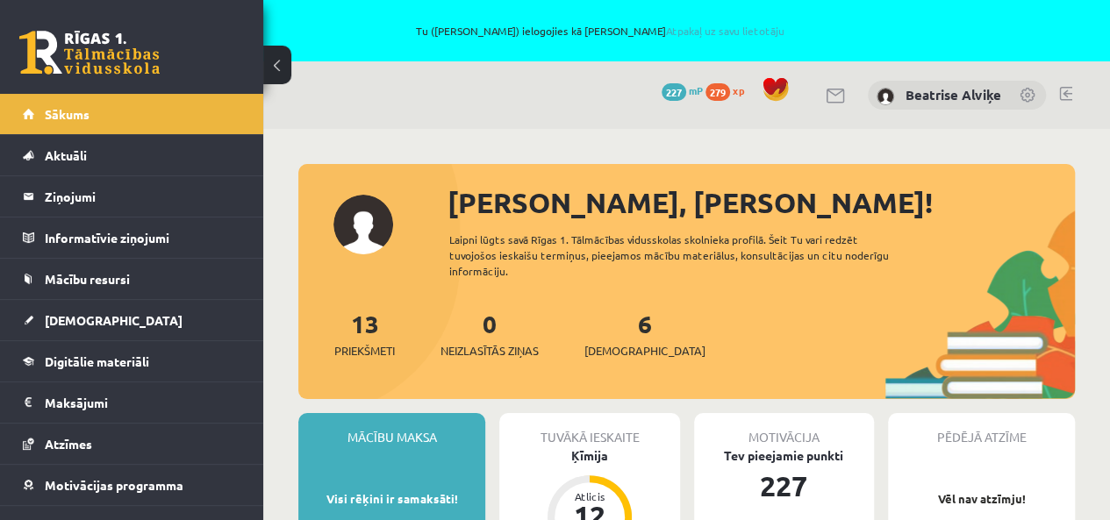
click at [1069, 96] on link at bounding box center [1065, 94] width 13 height 14
